Goal: Transaction & Acquisition: Book appointment/travel/reservation

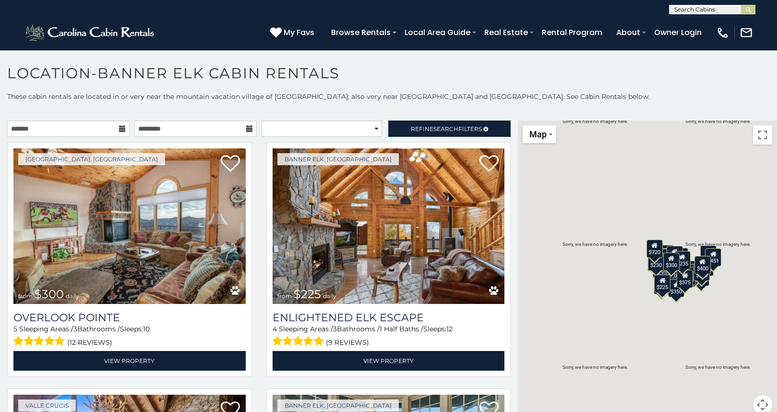
click at [121, 129] on icon at bounding box center [122, 128] width 7 height 7
click at [119, 130] on icon at bounding box center [122, 128] width 7 height 7
click at [49, 130] on input "text" at bounding box center [68, 128] width 122 height 16
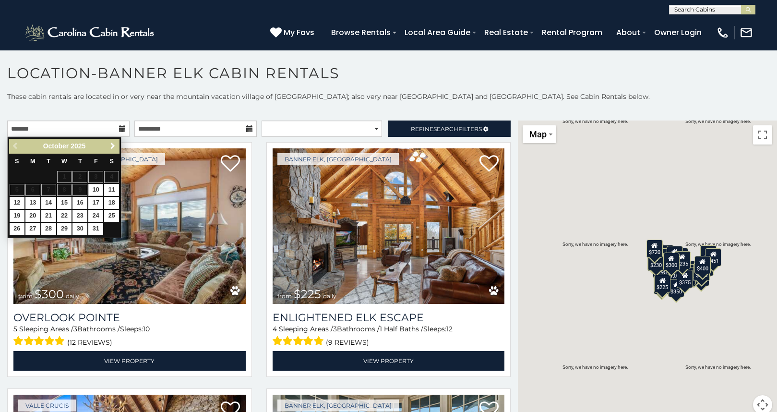
click at [112, 145] on span "Next" at bounding box center [113, 146] width 8 height 8
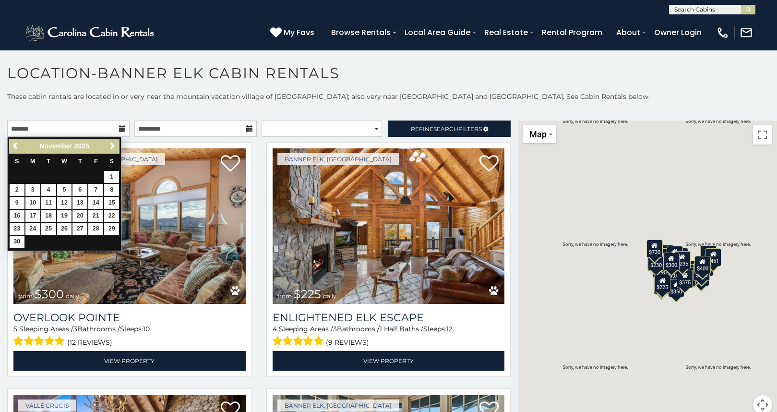
click at [112, 145] on span "Next" at bounding box center [113, 146] width 8 height 8
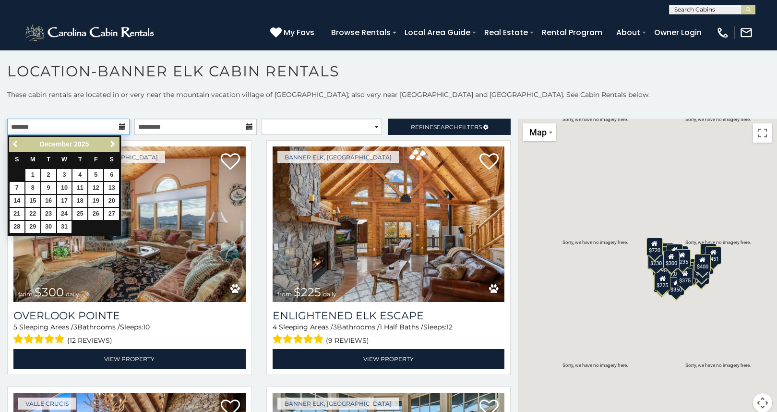
scroll to position [2, 0]
click at [112, 215] on link "27" at bounding box center [111, 214] width 15 height 12
type input "**********"
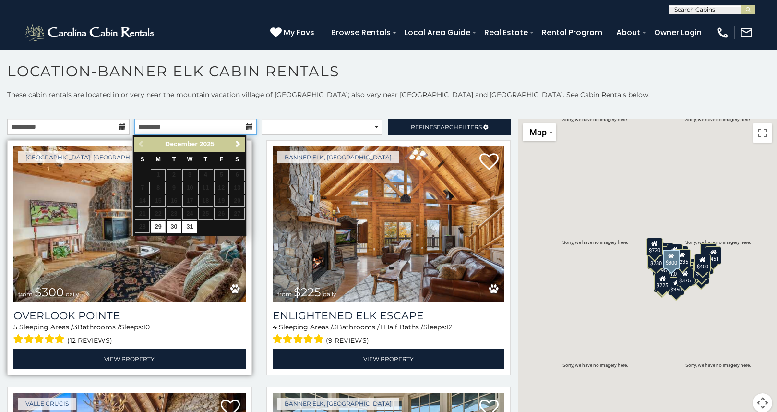
scroll to position [1, 0]
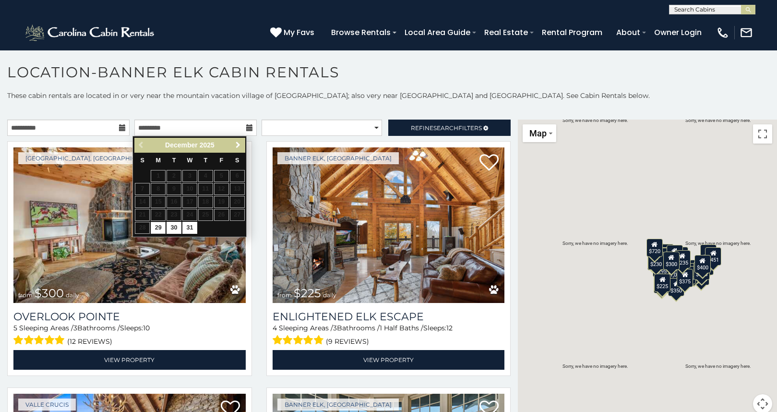
click at [236, 144] on span "Next" at bounding box center [238, 145] width 8 height 8
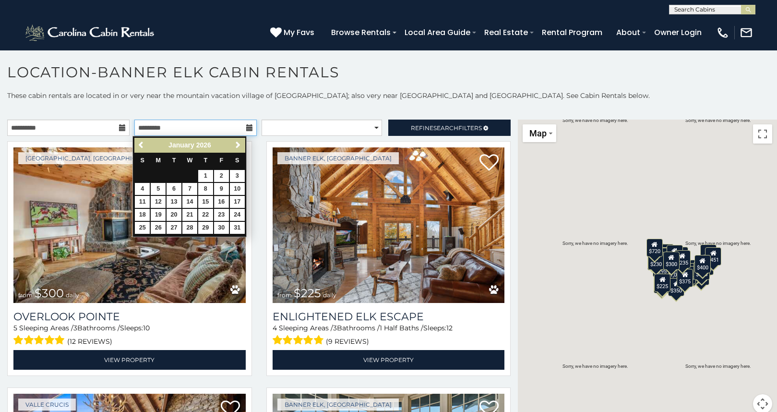
scroll to position [1, 0]
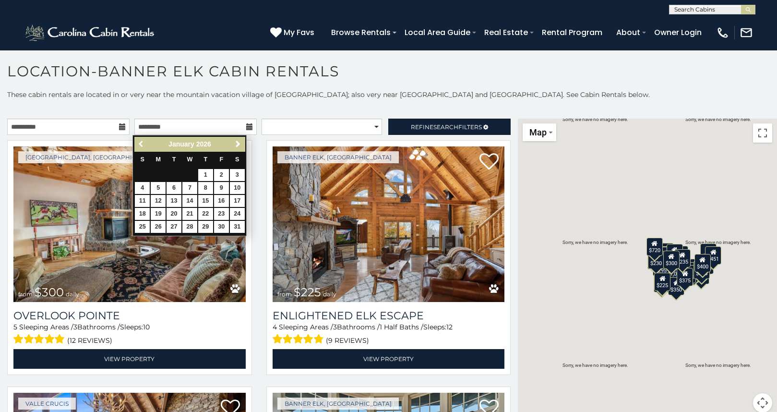
click at [140, 144] on span "Previous" at bounding box center [142, 144] width 8 height 8
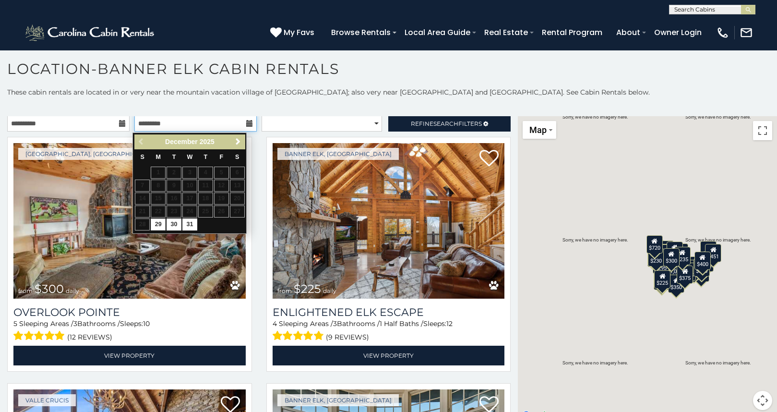
scroll to position [4, 0]
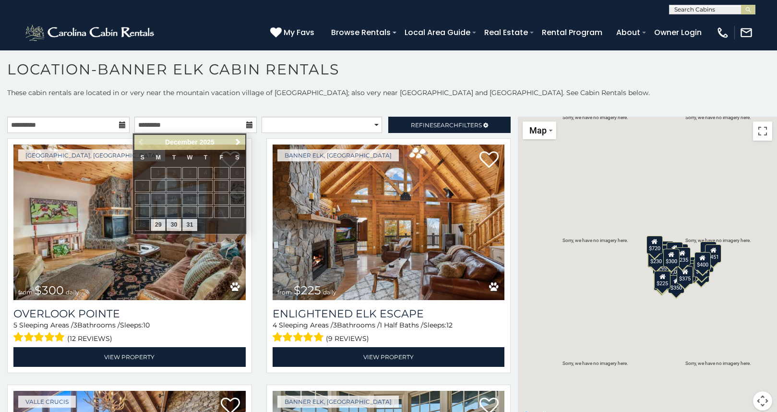
click at [119, 126] on icon at bounding box center [122, 124] width 7 height 7
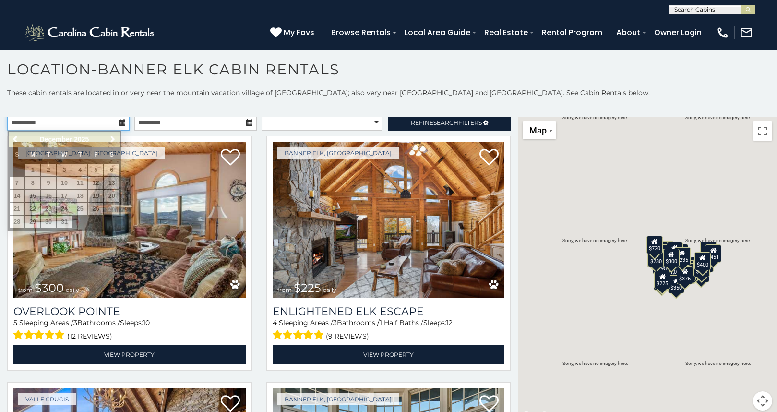
click at [119, 126] on input "**********" at bounding box center [68, 122] width 122 height 16
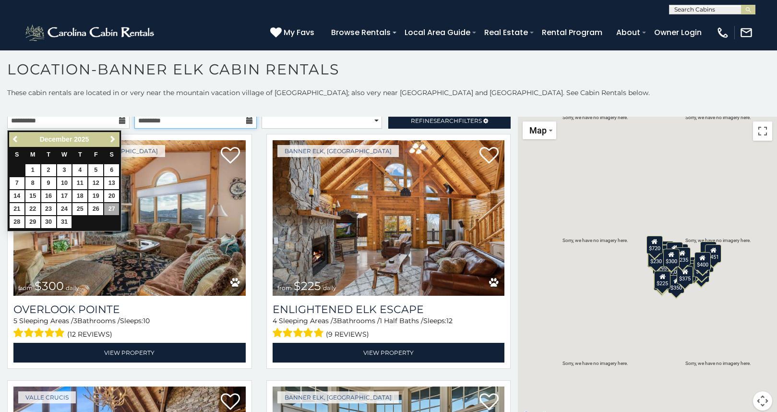
click at [233, 125] on input "text" at bounding box center [195, 120] width 122 height 16
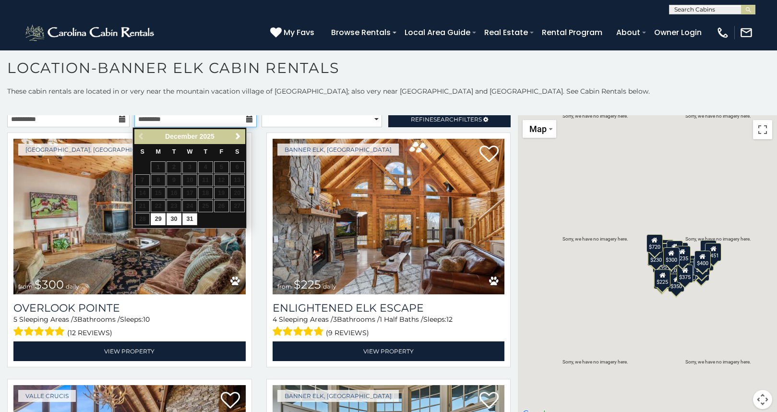
scroll to position [5, 0]
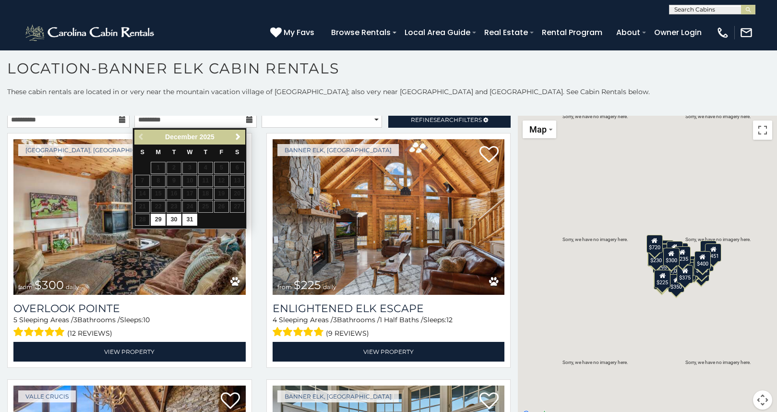
click at [173, 218] on link "30" at bounding box center [173, 219] width 15 height 12
type input "**********"
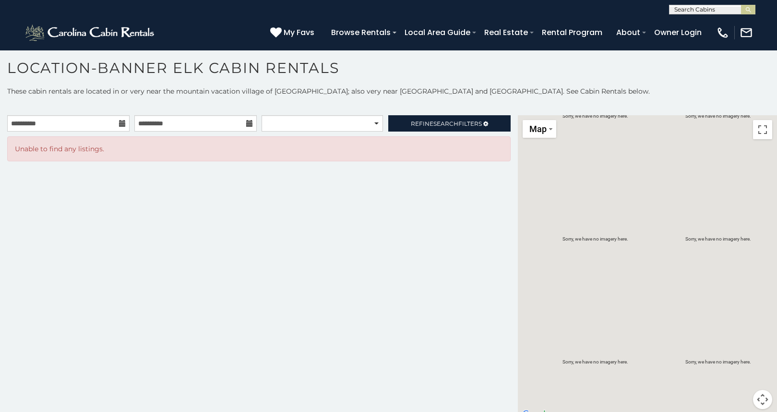
scroll to position [5, 0]
